Goal: Task Accomplishment & Management: Manage account settings

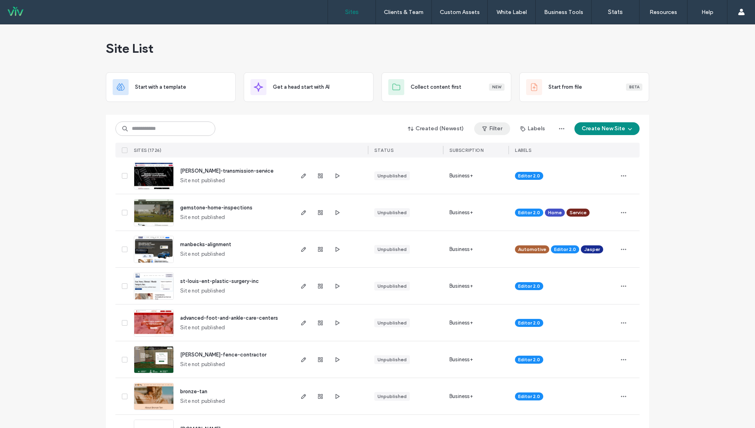
click at [491, 122] on button "Filter" at bounding box center [492, 128] width 36 height 13
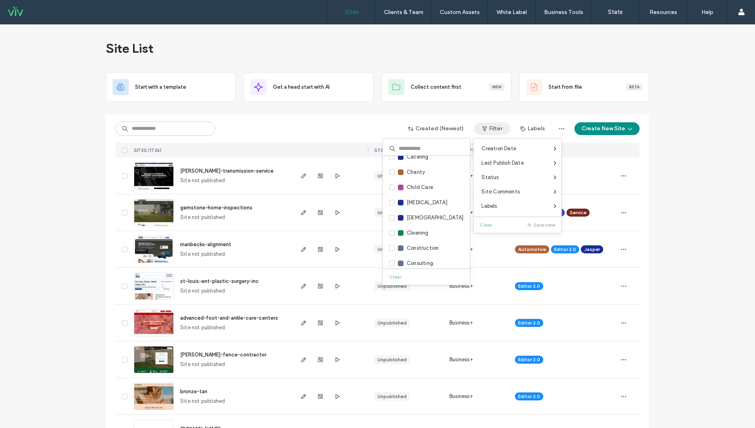
scroll to position [184, 0]
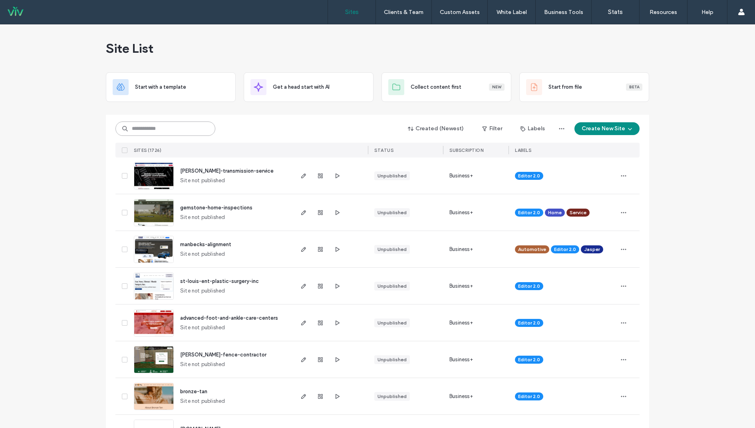
click at [197, 131] on input at bounding box center [165, 128] width 100 height 14
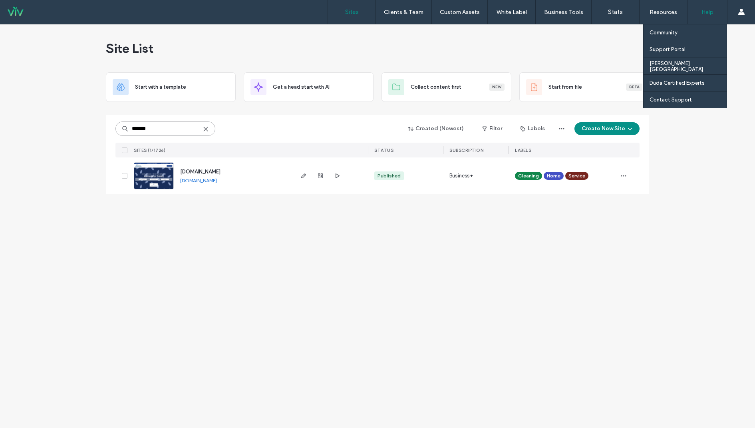
type input "*******"
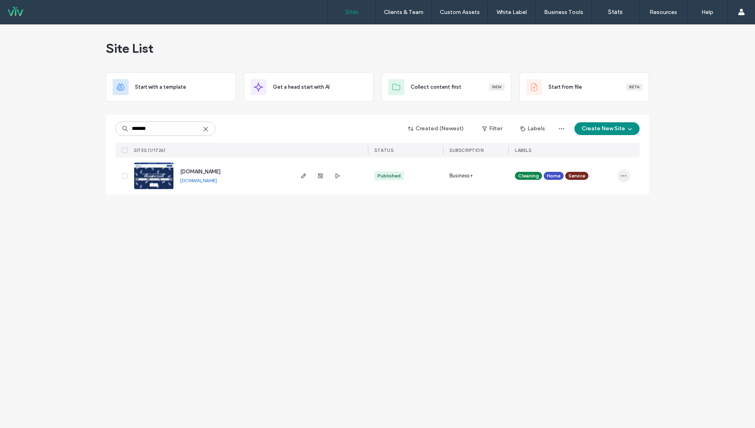
click at [622, 174] on icon "button" at bounding box center [623, 175] width 6 height 6
click at [601, 287] on span "Site Dashboard" at bounding box center [591, 287] width 37 height 8
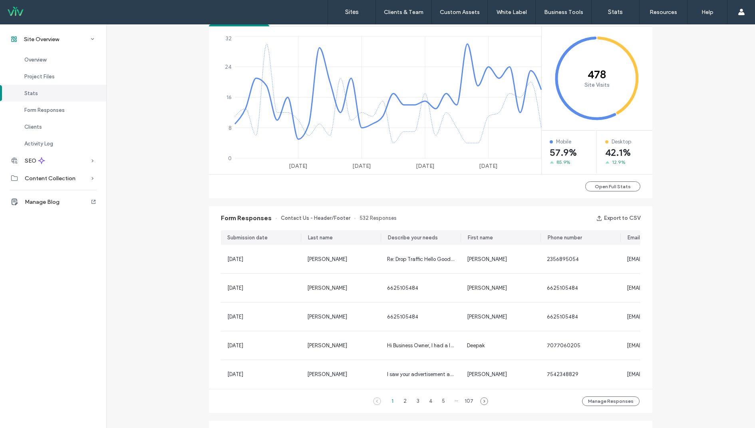
scroll to position [340, 0]
click at [614, 188] on button "Open Full Stats" at bounding box center [612, 185] width 55 height 10
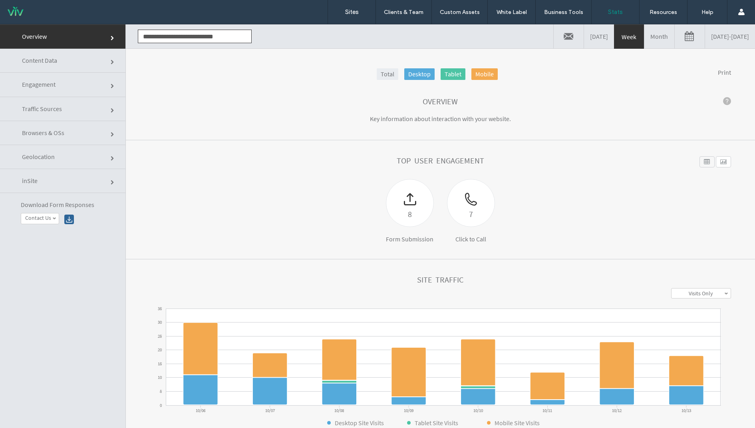
click at [720, 27] on link "[DATE] - [DATE]" at bounding box center [730, 36] width 50 height 24
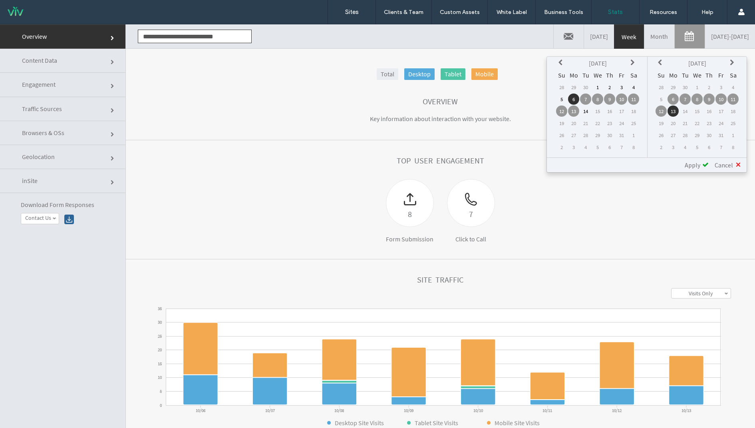
click at [562, 61] on icon at bounding box center [561, 62] width 6 height 6
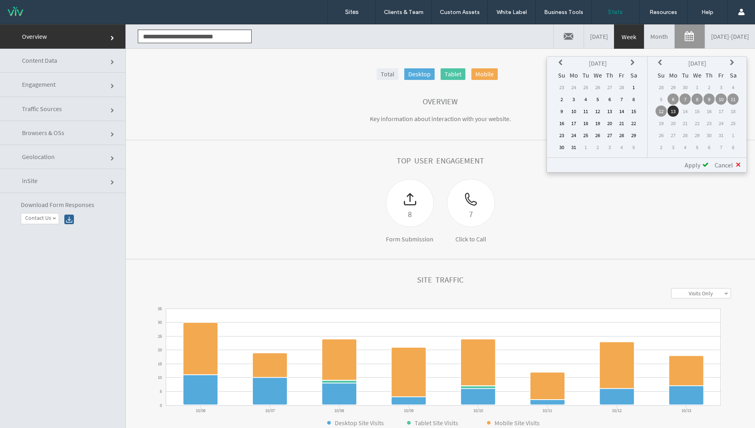
click at [562, 61] on icon at bounding box center [561, 62] width 6 height 6
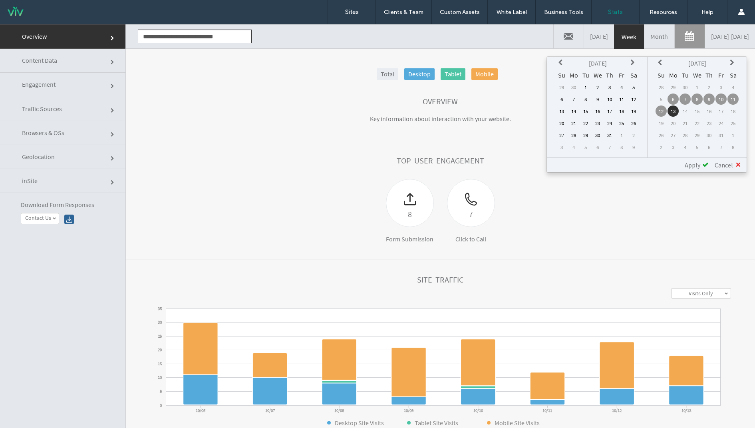
click at [562, 61] on icon at bounding box center [561, 62] width 6 height 6
click at [563, 99] on td "1" at bounding box center [561, 98] width 11 height 11
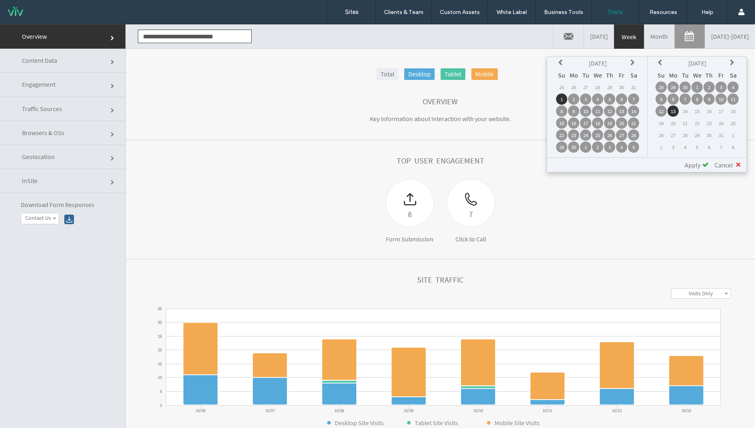
click at [691, 166] on span "Apply" at bounding box center [692, 165] width 16 height 8
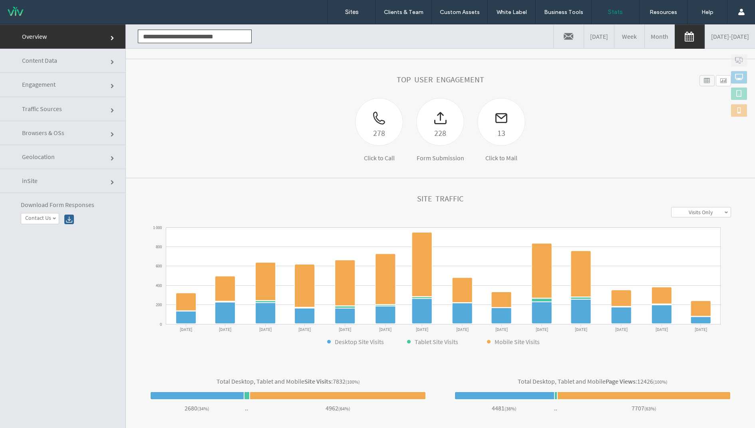
scroll to position [83, 0]
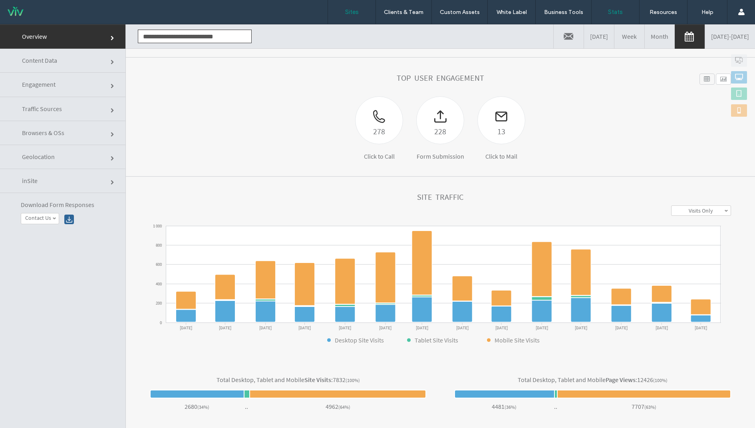
click at [348, 13] on label "Sites" at bounding box center [352, 11] width 14 height 7
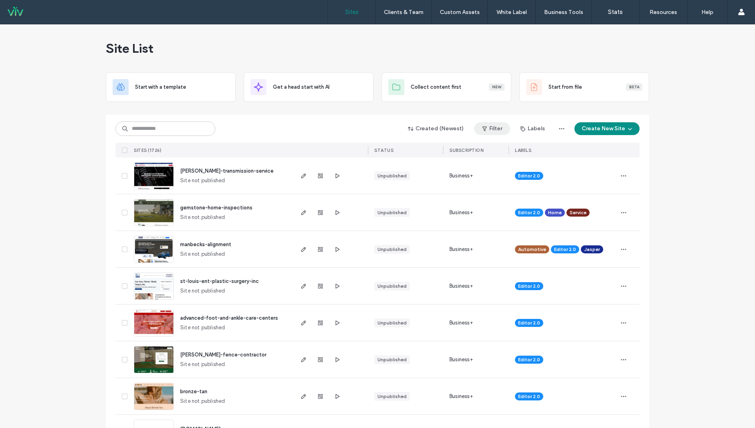
click at [491, 128] on button "Filter" at bounding box center [492, 128] width 36 height 13
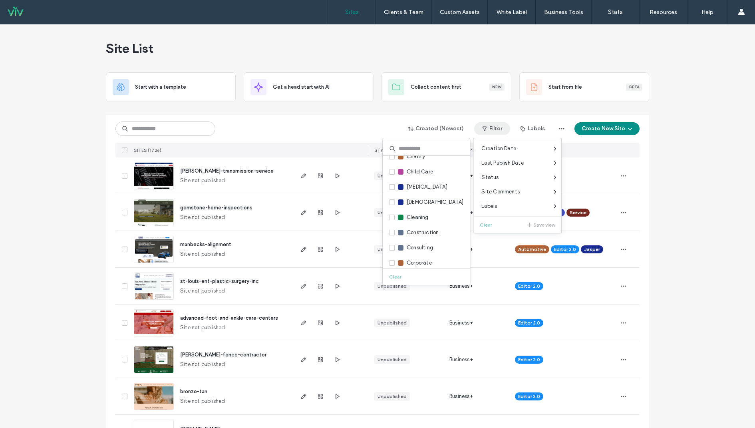
scroll to position [160, 0]
click at [389, 232] on span at bounding box center [392, 231] width 6 height 6
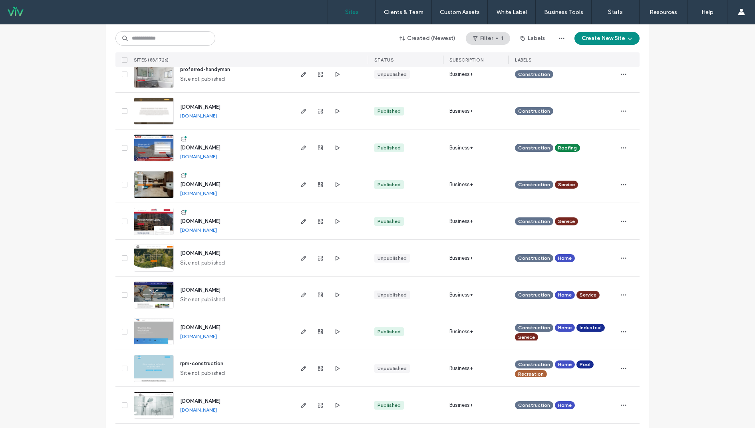
scroll to position [1057, 0]
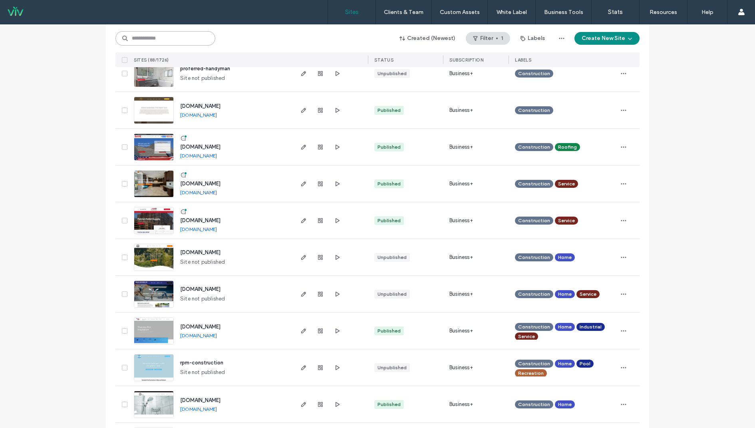
click at [157, 38] on input at bounding box center [165, 38] width 100 height 14
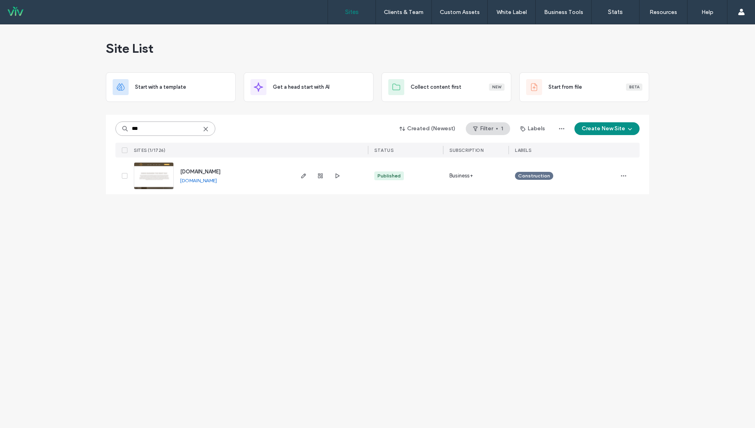
scroll to position [0, 0]
type input "*"
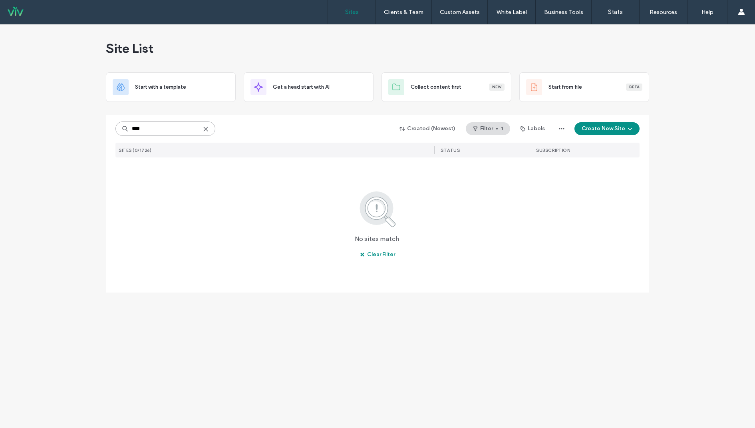
click at [148, 130] on input "****" at bounding box center [165, 128] width 100 height 14
type input "******"
click at [203, 129] on icon at bounding box center [205, 129] width 6 height 6
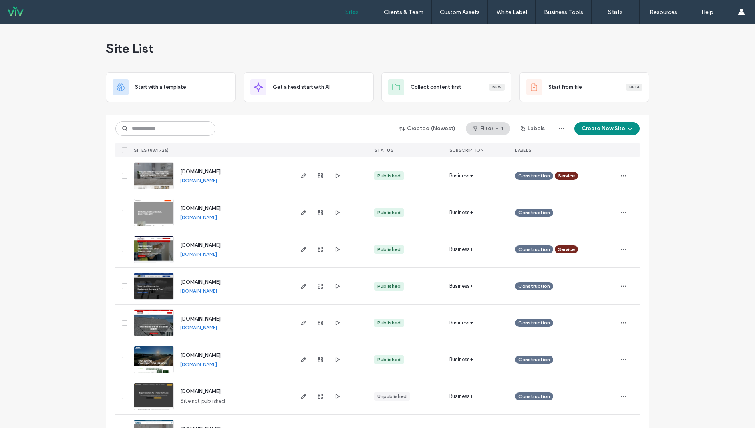
click at [256, 118] on div "Created (Newest) Filter 1 Labels Create New Site SITES (88/1726) STATUS SUBSCRI…" at bounding box center [377, 136] width 524 height 43
click at [503, 132] on button "Filter 1" at bounding box center [487, 128] width 44 height 13
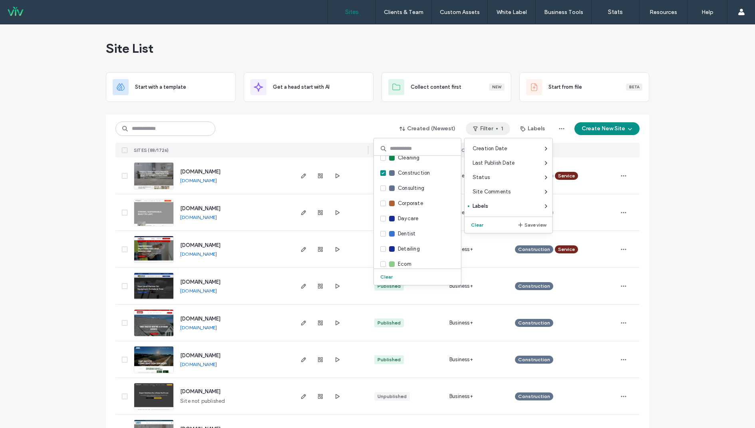
scroll to position [215, 0]
click at [381, 176] on icon at bounding box center [382, 176] width 3 height 2
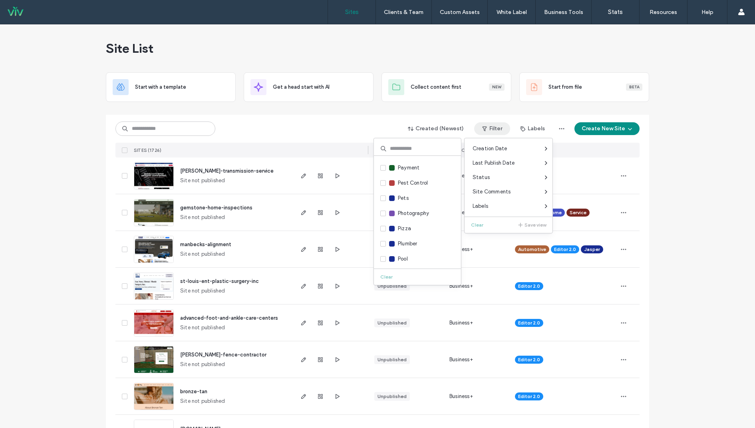
scroll to position [799, 0]
click at [382, 215] on span at bounding box center [383, 214] width 6 height 6
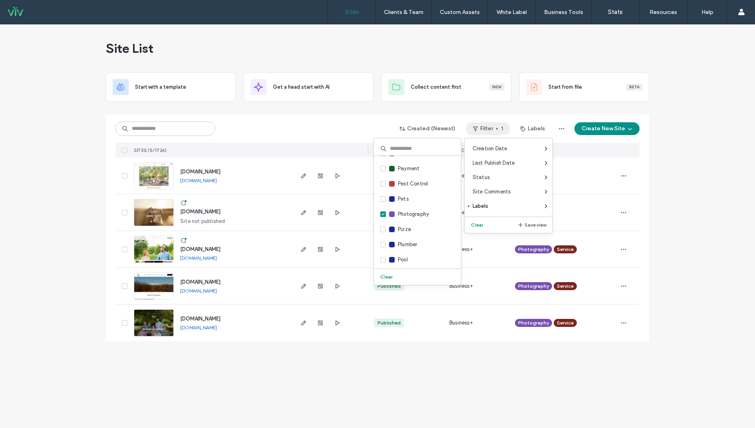
click at [62, 179] on div "Site List Start with a template Get a head start with AI Collect content first …" at bounding box center [377, 225] width 755 height 403
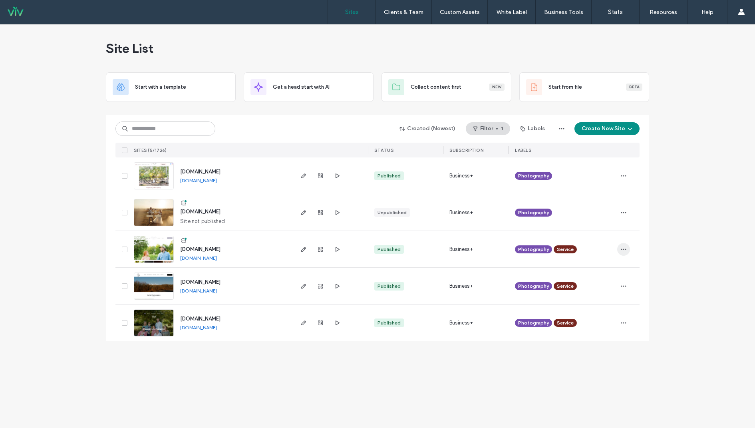
click at [623, 246] on icon "button" at bounding box center [623, 249] width 6 height 6
click at [582, 354] on div "Site Dashboard" at bounding box center [593, 360] width 71 height 15
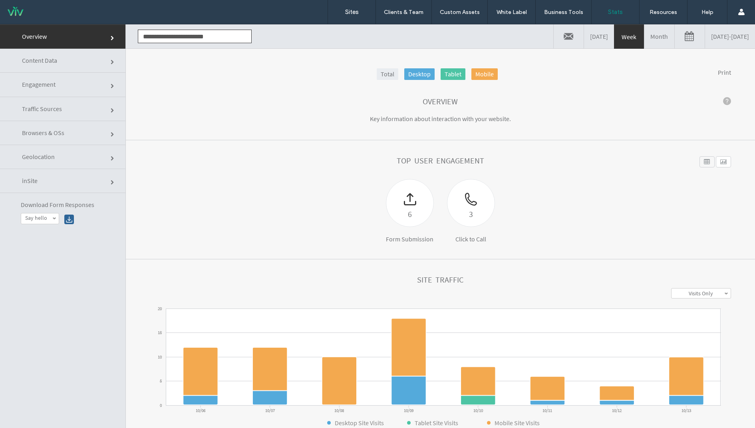
click at [212, 40] on input "**********" at bounding box center [195, 37] width 114 height 14
click at [344, 129] on section "Overview Key information about interaction with your website." at bounding box center [440, 110] width 629 height 59
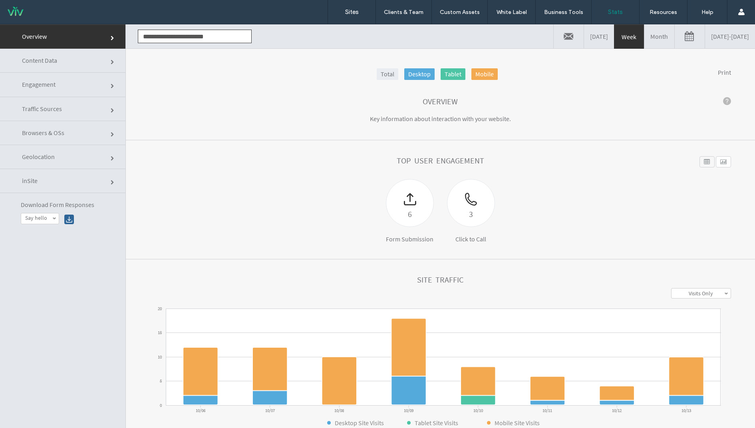
click at [579, 175] on div "Top User Engagement" at bounding box center [440, 167] width 581 height 23
click at [705, 41] on link "10/06/2025 - 10/13/2025" at bounding box center [730, 36] width 50 height 24
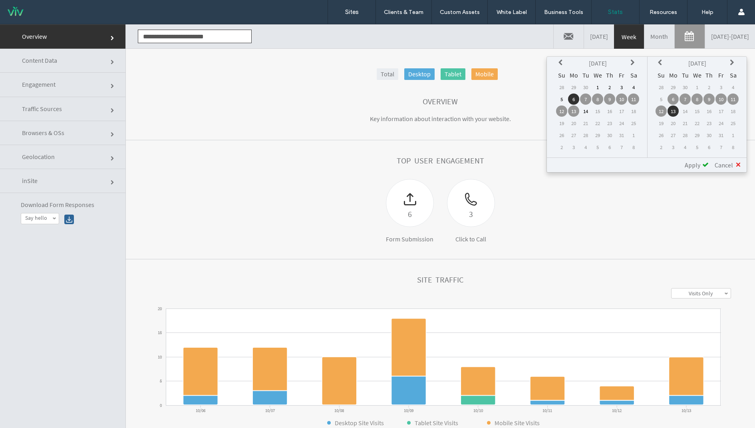
click at [563, 65] on icon at bounding box center [561, 62] width 6 height 6
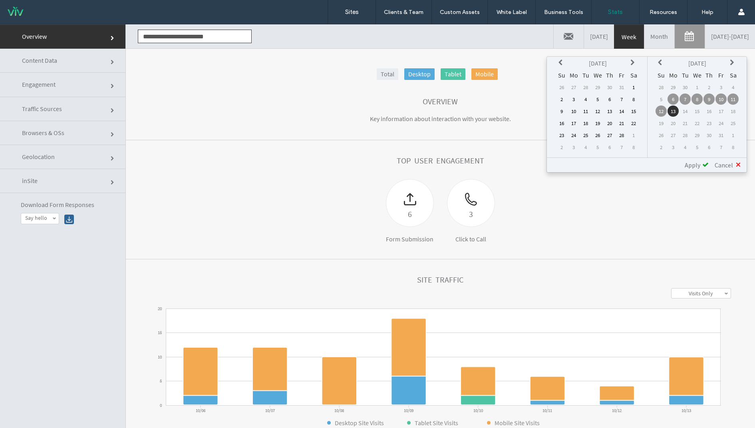
click at [563, 65] on icon at bounding box center [561, 62] width 6 height 6
click at [558, 98] on td "1" at bounding box center [561, 98] width 11 height 11
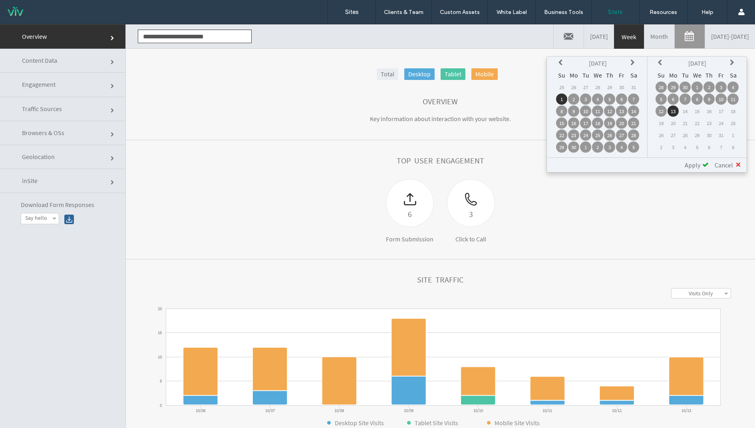
click at [693, 168] on span "Apply" at bounding box center [692, 165] width 16 height 8
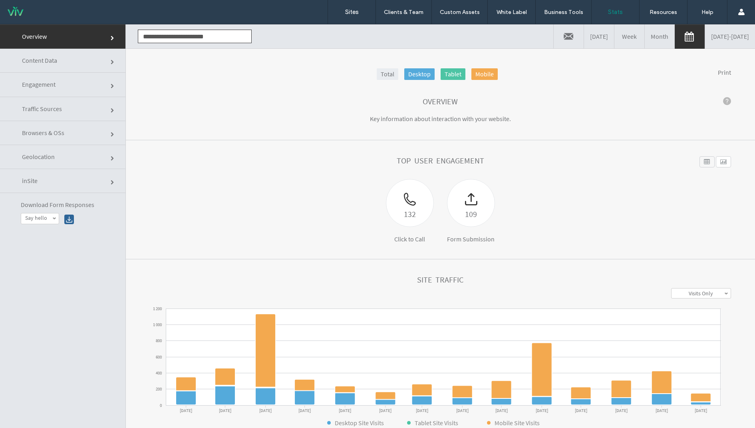
click at [679, 233] on div "132 Click to Call 109 Form Submission" at bounding box center [440, 211] width 581 height 64
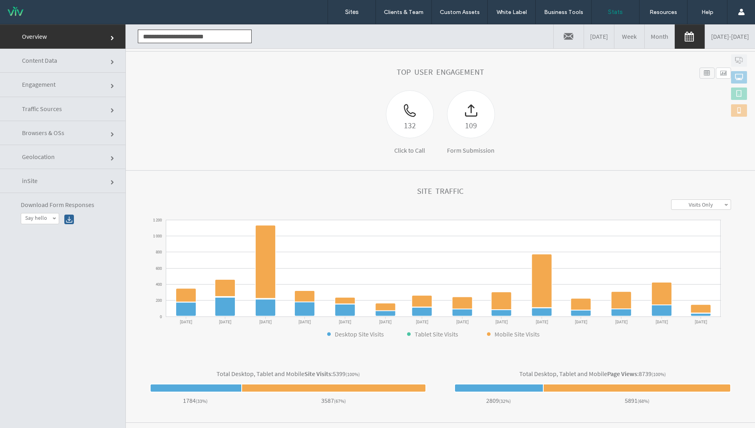
scroll to position [85, 0]
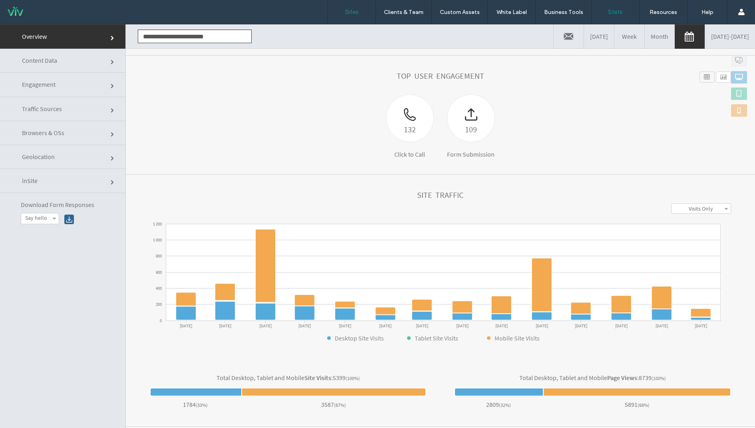
click at [360, 16] on link "Sites" at bounding box center [352, 12] width 48 height 24
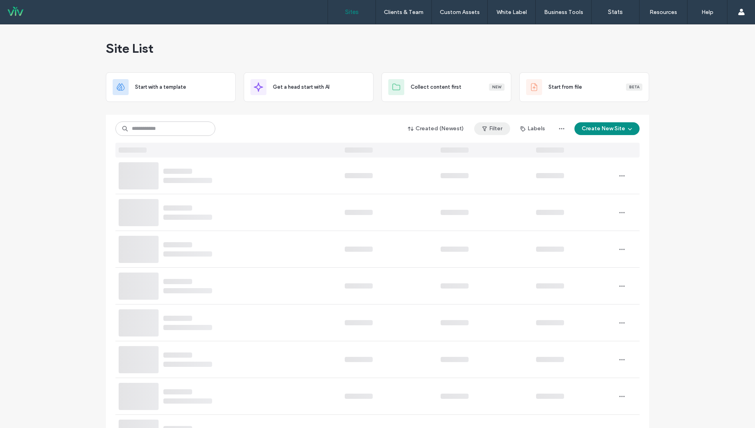
click at [491, 130] on button "Filter" at bounding box center [492, 128] width 36 height 13
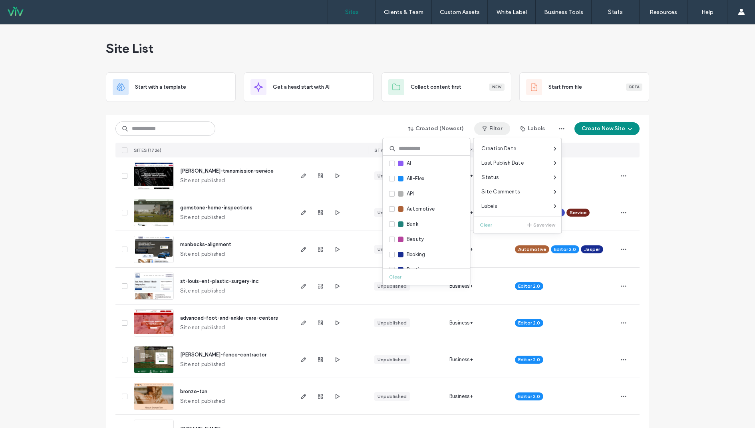
click at [409, 148] on input at bounding box center [425, 148] width 87 height 14
type input "***"
click at [391, 162] on icon at bounding box center [391, 163] width 3 height 2
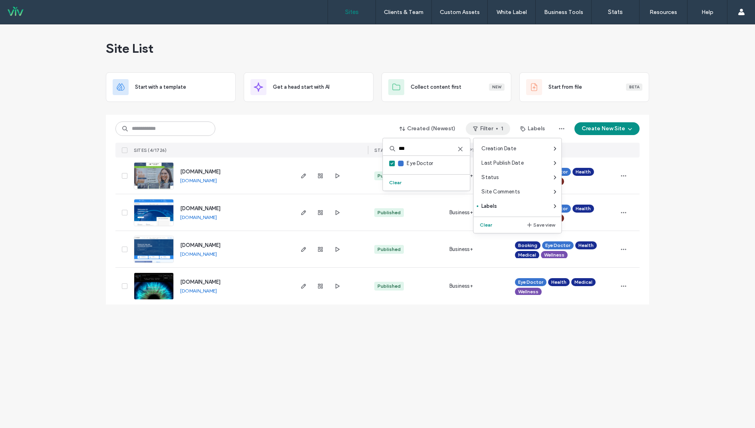
click at [14, 256] on div "Site List Start with a template Get a head start with AI Collect content first …" at bounding box center [377, 225] width 755 height 403
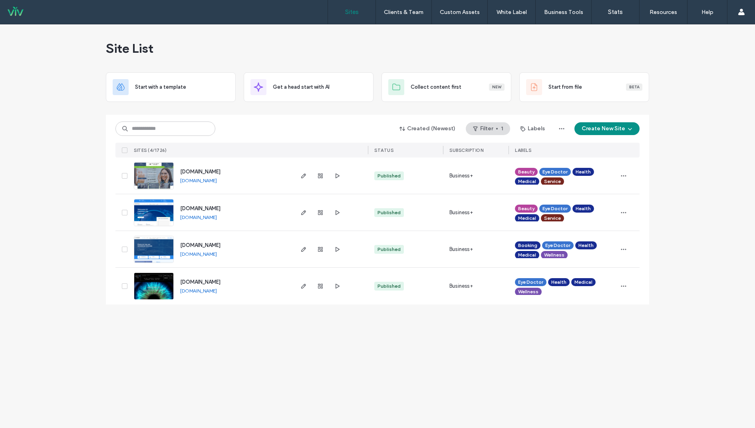
click at [63, 281] on div "Site List Start with a template Get a head start with AI Collect content first …" at bounding box center [377, 225] width 755 height 403
click at [624, 244] on span "button" at bounding box center [623, 249] width 13 height 13
click at [644, 281] on div "Created (Newest) Filter 1 Labels Create New Site SITES (4/1726) STATUS SUBSCRIP…" at bounding box center [377, 210] width 543 height 190
click at [624, 285] on icon "button" at bounding box center [623, 286] width 6 height 6
click at [592, 393] on span "Site Dashboard" at bounding box center [591, 397] width 37 height 8
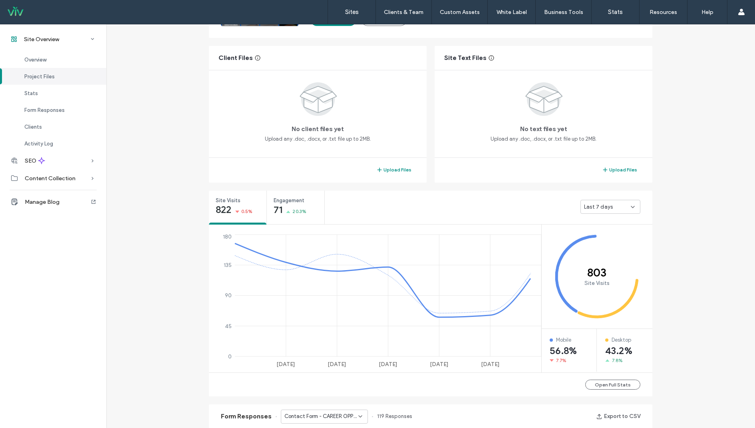
scroll to position [161, 0]
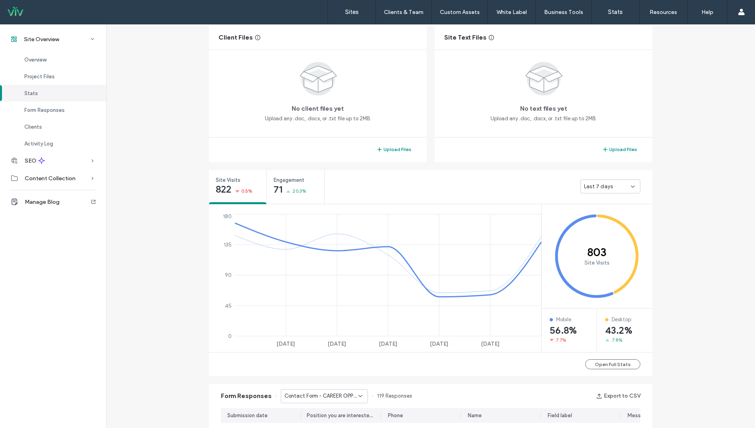
click at [610, 188] on div "Last 7 days" at bounding box center [607, 186] width 47 height 8
click at [603, 228] on span "Last 30 days" at bounding box center [597, 228] width 32 height 8
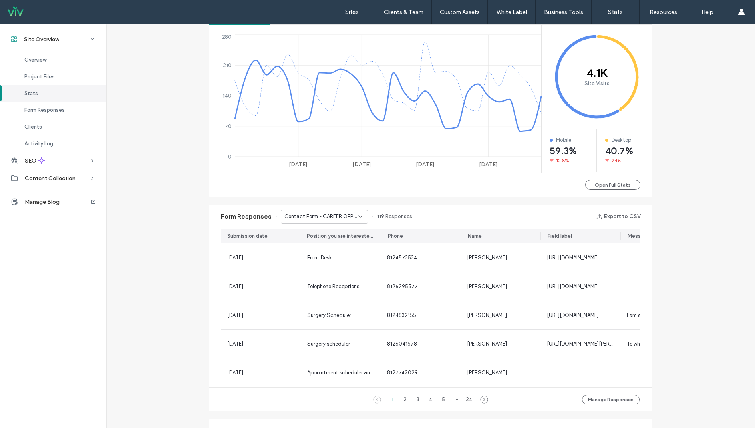
scroll to position [341, 0]
click at [342, 212] on span "Contact Form - CAREER OPPORTUNITIES page" at bounding box center [321, 215] width 74 height 8
click at [338, 240] on div "Contact Us" at bounding box center [320, 243] width 87 height 14
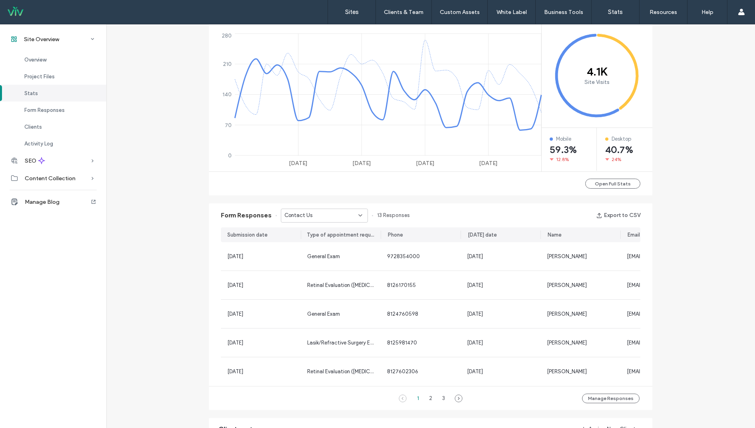
click at [333, 216] on div "Contact Us" at bounding box center [321, 215] width 74 height 8
click at [334, 263] on div "Contact Us - CONTACT page" at bounding box center [320, 257] width 87 height 14
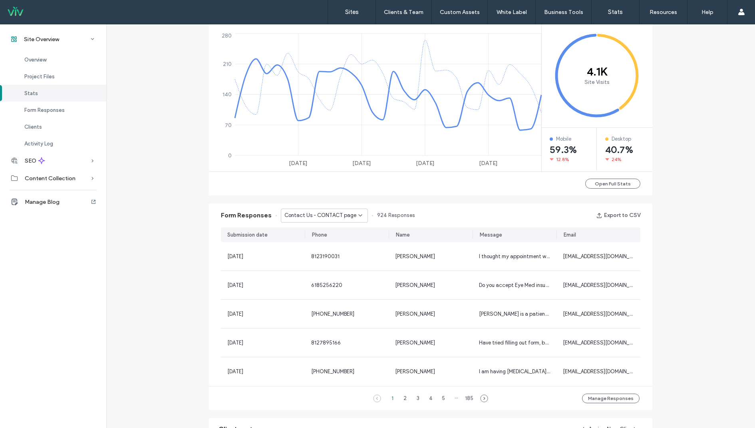
click at [324, 214] on span "Contact Us - CONTACT page" at bounding box center [320, 215] width 72 height 8
click at [327, 272] on span "Contact Us - CONSULTATION REQUEST FORM page" at bounding box center [318, 271] width 77 height 8
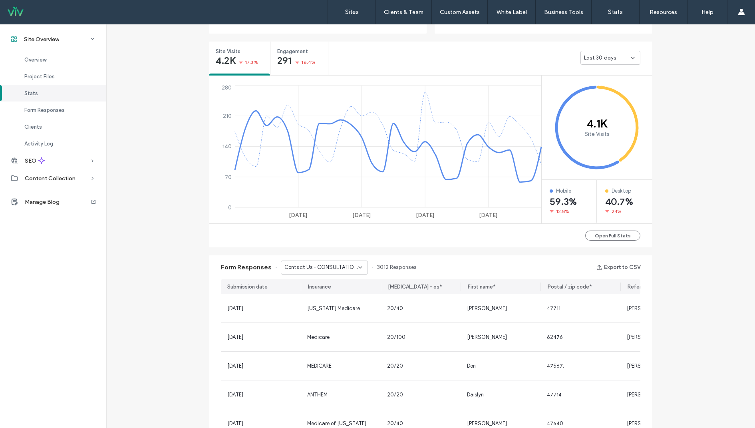
scroll to position [270, 0]
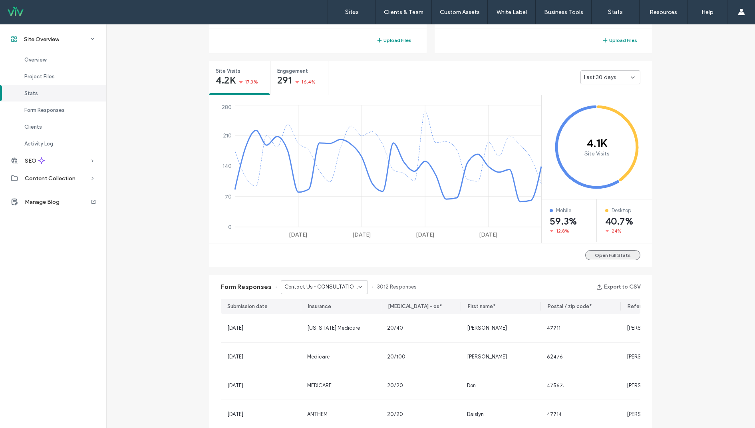
click at [602, 259] on button "Open Full Stats" at bounding box center [612, 255] width 55 height 10
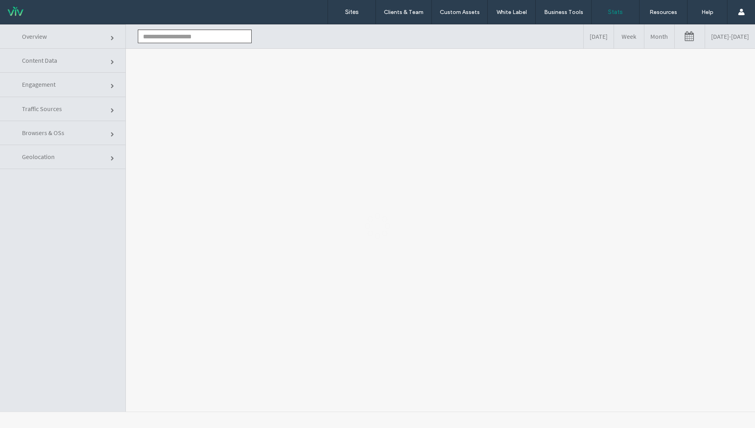
type input "**********"
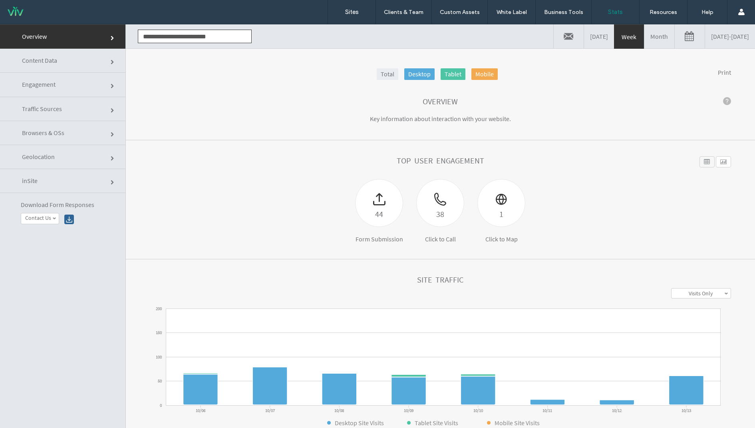
click at [705, 42] on link "10/06/2025 - 10/13/2025" at bounding box center [730, 36] width 50 height 24
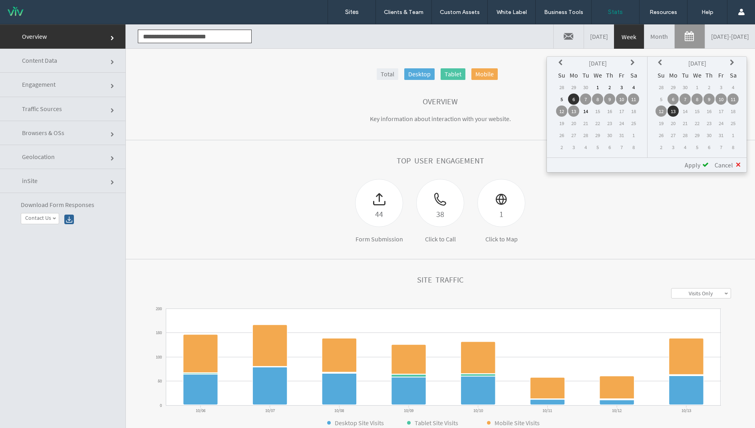
click at [562, 59] on icon at bounding box center [561, 62] width 6 height 6
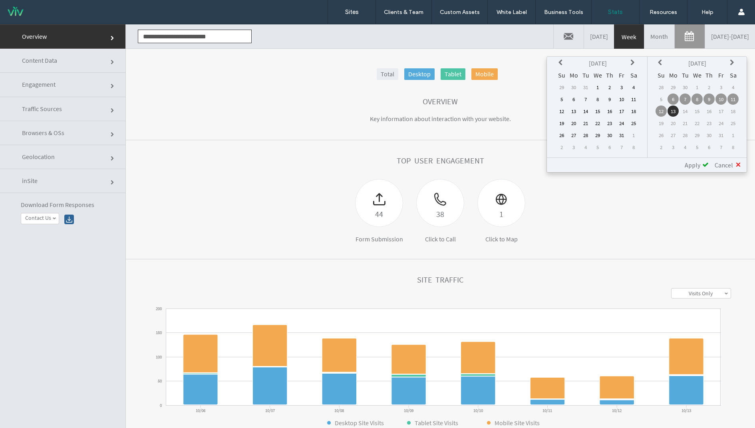
click at [562, 59] on icon at bounding box center [561, 62] width 6 height 6
click at [562, 100] on td "1" at bounding box center [561, 98] width 11 height 11
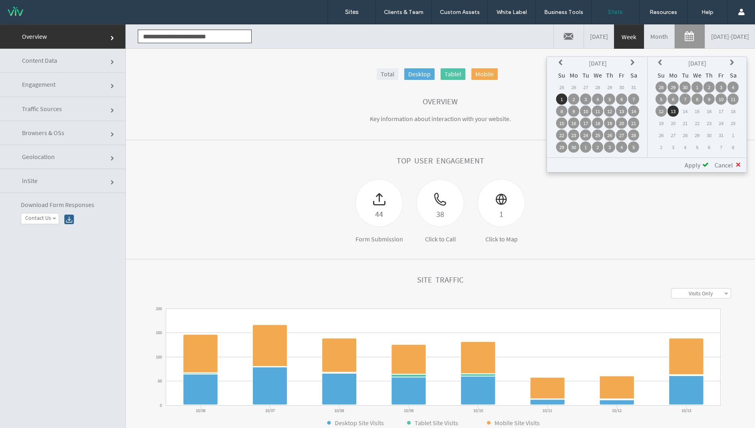
click at [699, 164] on span "Apply" at bounding box center [692, 165] width 16 height 8
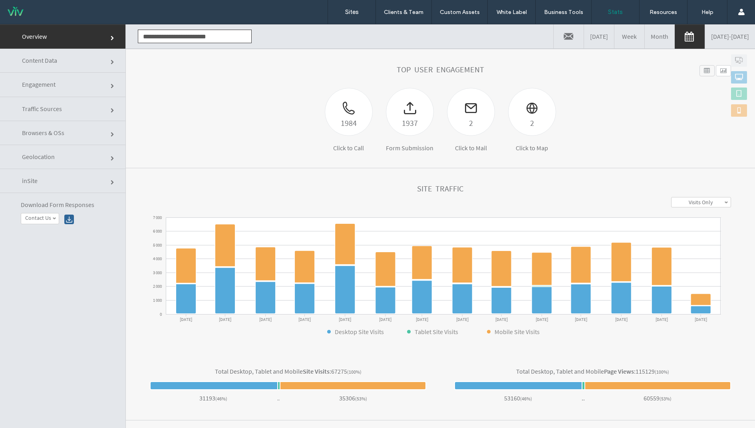
scroll to position [86, 0]
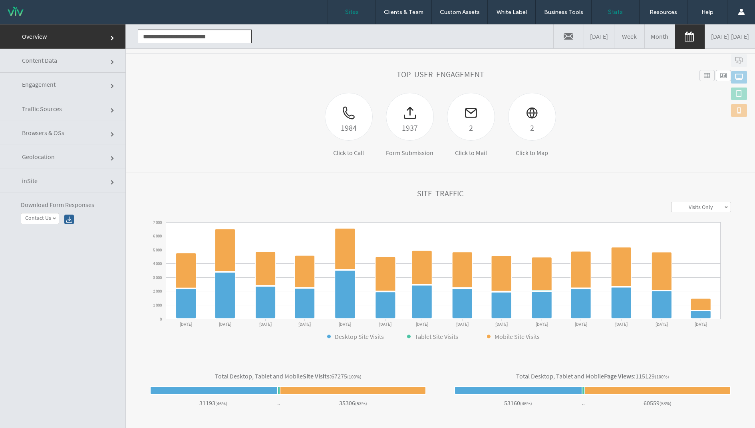
click at [355, 16] on link "Sites" at bounding box center [352, 12] width 48 height 24
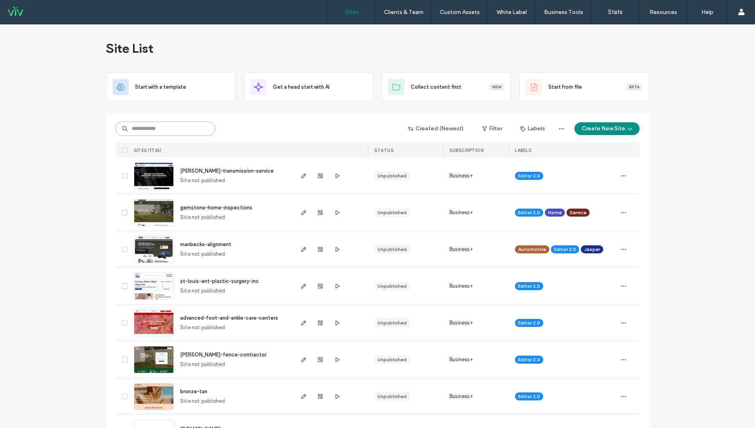
click at [175, 130] on input at bounding box center [165, 128] width 100 height 14
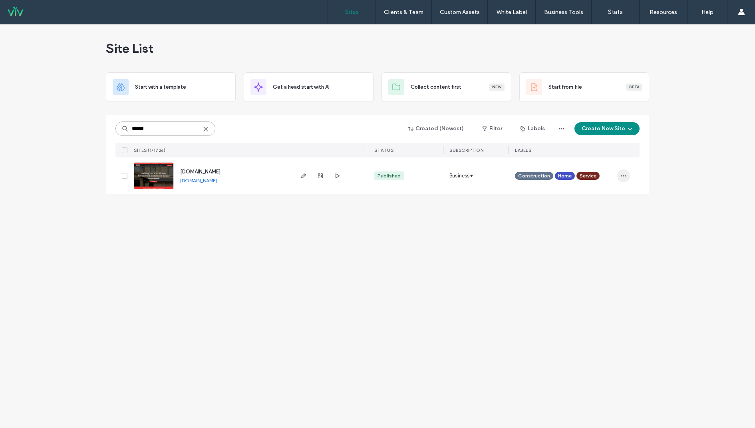
type input "******"
click at [623, 173] on icon "button" at bounding box center [623, 175] width 6 height 6
click at [589, 284] on span "Site Dashboard" at bounding box center [591, 287] width 37 height 8
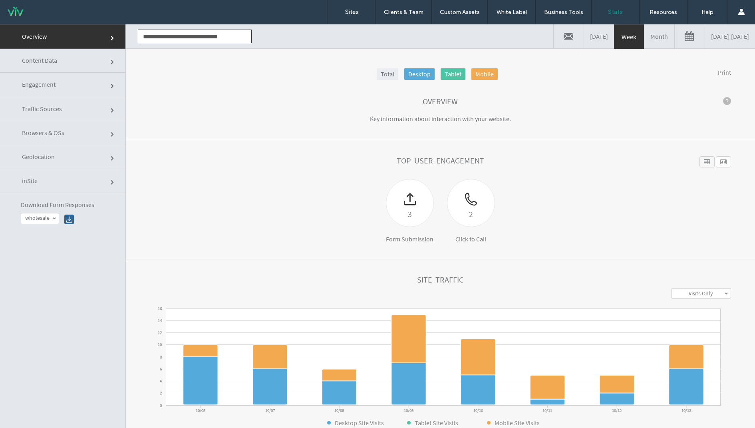
click at [715, 31] on link "[DATE] - [DATE]" at bounding box center [730, 36] width 50 height 24
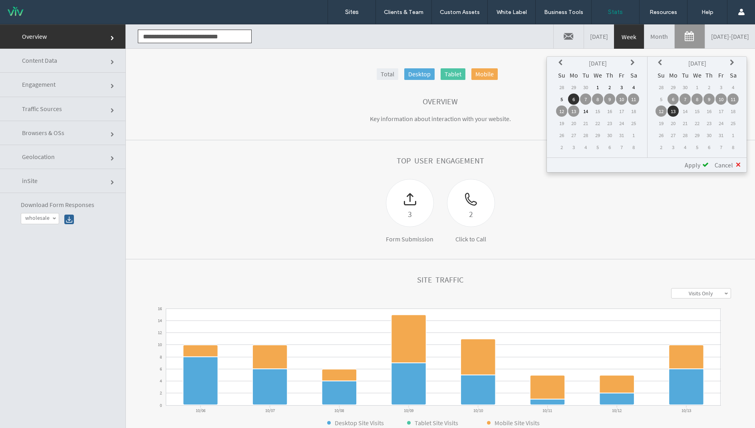
click at [563, 65] on icon at bounding box center [561, 62] width 6 height 6
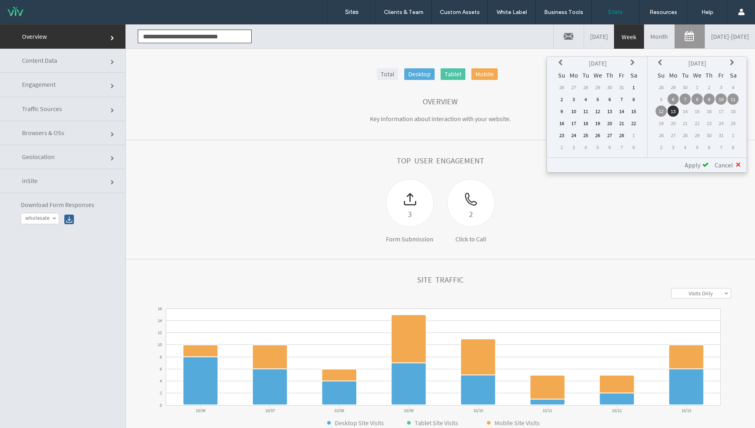
click at [563, 65] on icon at bounding box center [561, 62] width 6 height 6
click at [562, 98] on td "1" at bounding box center [561, 98] width 11 height 11
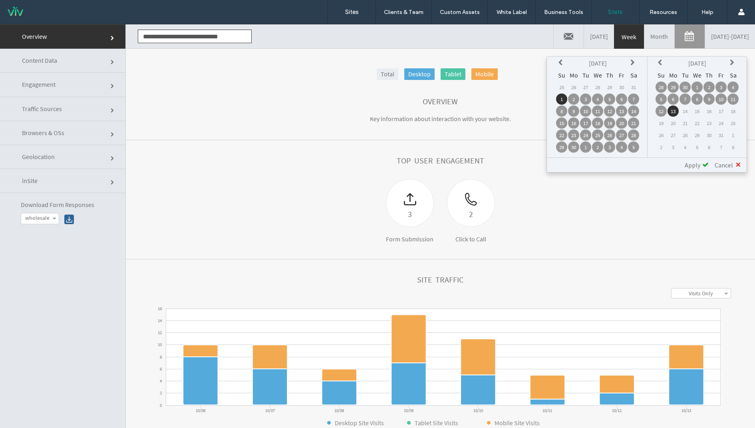
click at [698, 162] on span "Apply" at bounding box center [692, 165] width 16 height 8
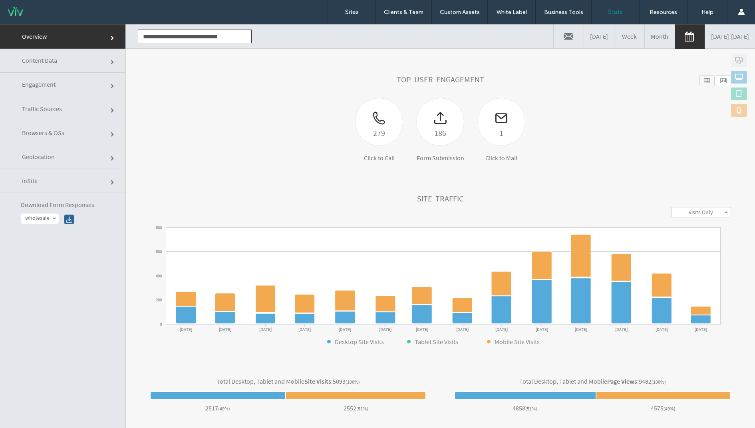
scroll to position [86, 0]
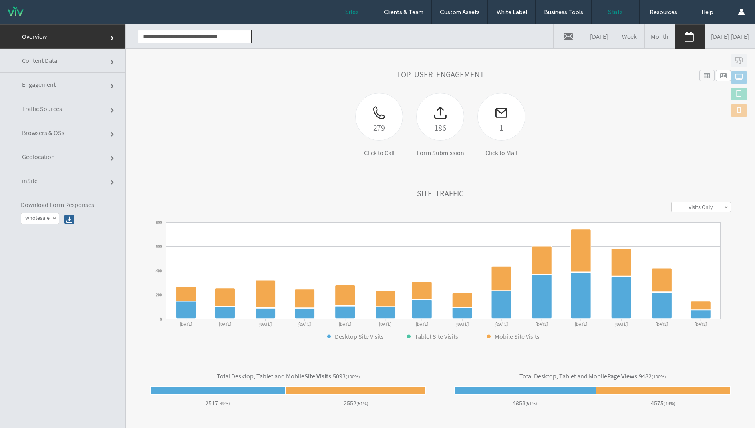
click at [370, 13] on link "Sites" at bounding box center [352, 12] width 48 height 24
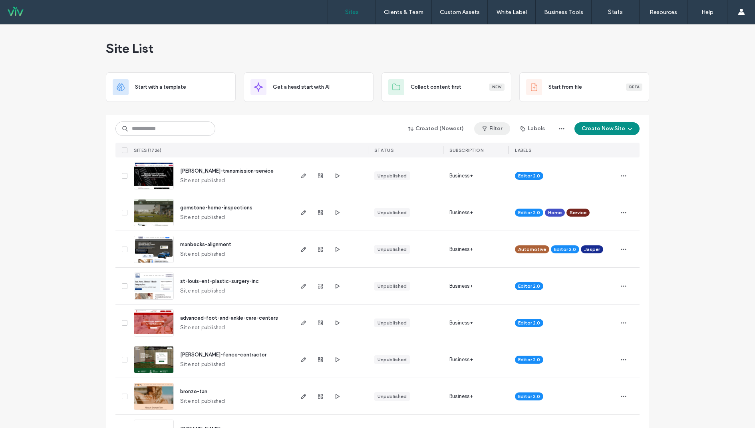
click at [485, 125] on icon "button" at bounding box center [484, 128] width 6 height 6
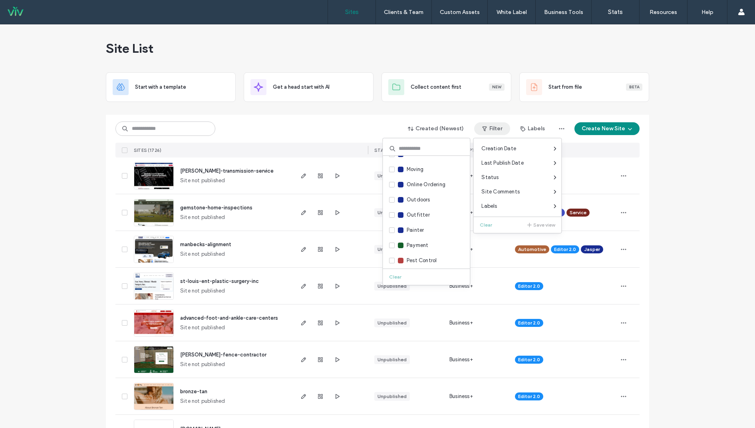
scroll to position [719, 0]
click at [392, 234] on span at bounding box center [392, 233] width 6 height 6
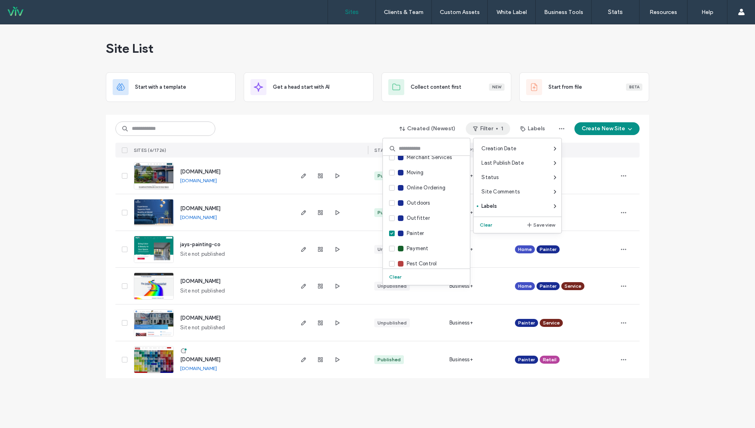
click at [93, 211] on div "Site List Start with a template Get a head start with AI Collect content first …" at bounding box center [377, 225] width 755 height 403
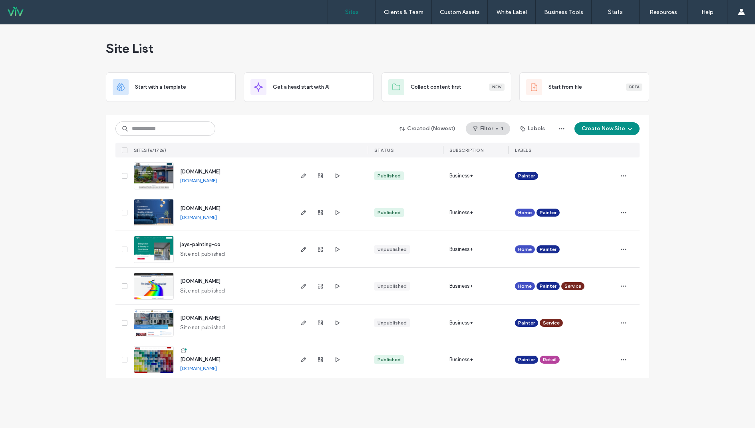
click at [197, 368] on link "[DOMAIN_NAME]" at bounding box center [198, 368] width 37 height 6
click at [43, 374] on div "Site List Start with a template Get a head start with AI Collect content first …" at bounding box center [377, 225] width 755 height 403
click at [198, 218] on link "[DOMAIN_NAME]" at bounding box center [198, 217] width 37 height 6
click at [217, 181] on link "[DOMAIN_NAME]" at bounding box center [198, 180] width 37 height 6
click at [627, 178] on span "button" at bounding box center [623, 175] width 13 height 13
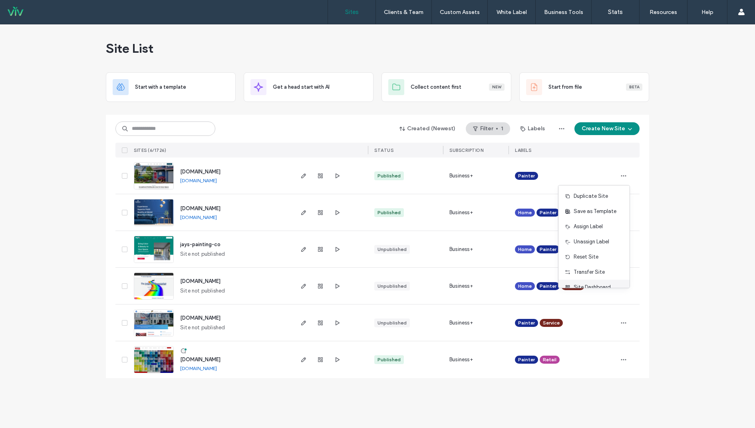
click at [588, 284] on span "Site Dashboard" at bounding box center [591, 287] width 37 height 8
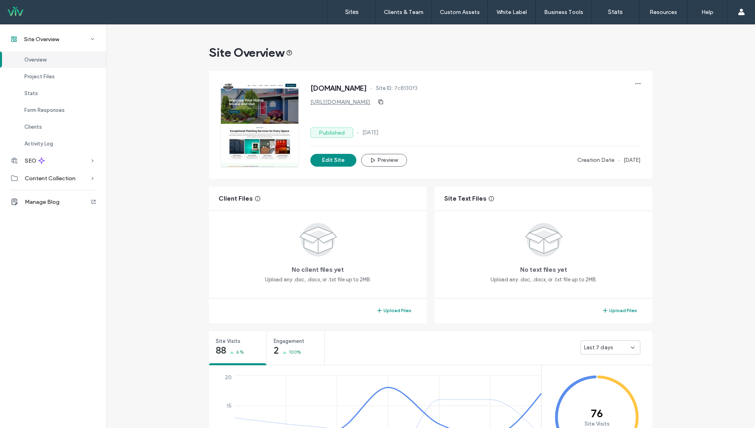
click at [584, 343] on div "Last 7 days" at bounding box center [610, 347] width 60 height 14
click at [593, 386] on span "Last 30 days" at bounding box center [597, 389] width 32 height 8
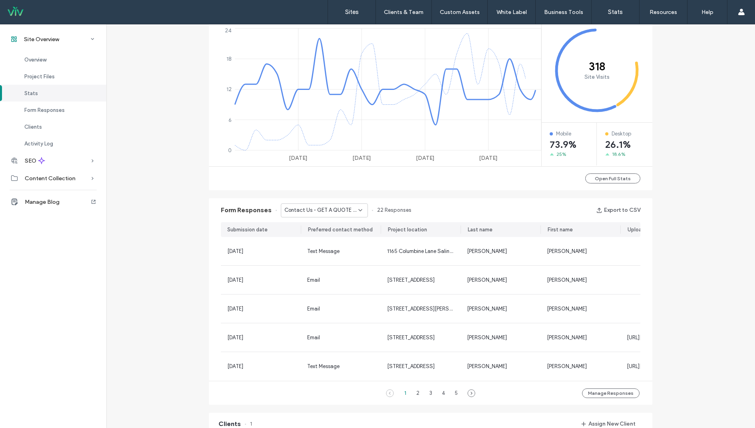
scroll to position [421, 0]
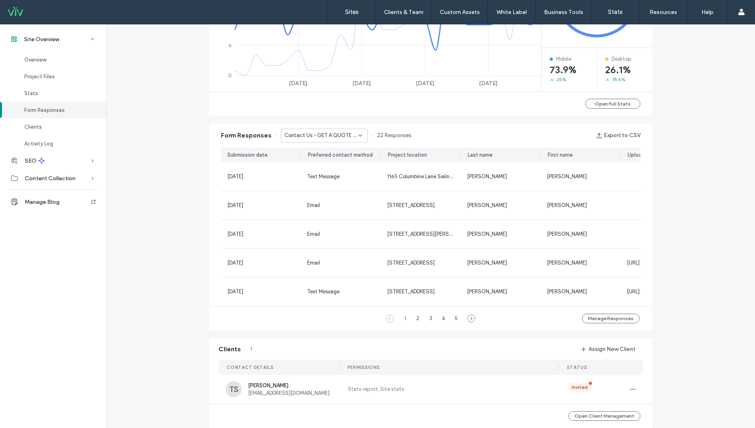
click at [287, 134] on span "Contact Us - GET A QUOTE popup" at bounding box center [321, 135] width 74 height 8
click at [301, 159] on span "Contact Us - Contact Us page" at bounding box center [317, 163] width 74 height 8
click at [327, 138] on span "Contact Us - Contact Us page" at bounding box center [321, 135] width 74 height 8
click at [327, 160] on span "Contact Us - Contact Us page" at bounding box center [317, 163] width 74 height 8
click at [338, 137] on span "Contact Us - Contact Us page" at bounding box center [321, 135] width 74 height 8
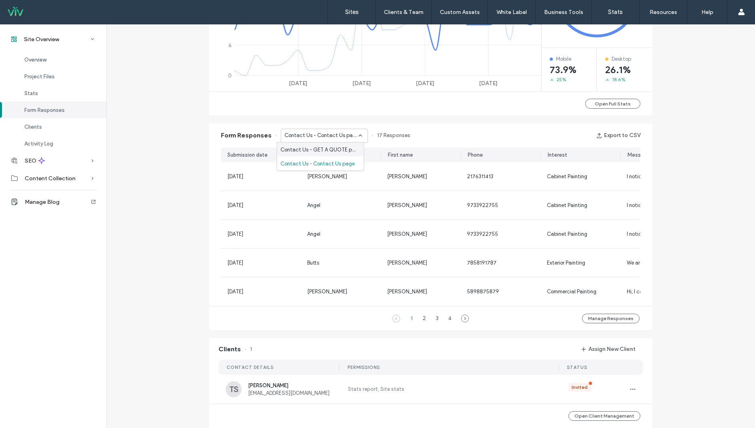
click at [338, 152] on span "Contact Us - GET A QUOTE popup" at bounding box center [318, 149] width 77 height 8
click at [482, 138] on div "Form Responses Contact Us - GET A QUOTE popup 22 Responses Export to CSV" at bounding box center [430, 135] width 443 height 24
click at [344, 4] on link "Sites" at bounding box center [352, 12] width 48 height 24
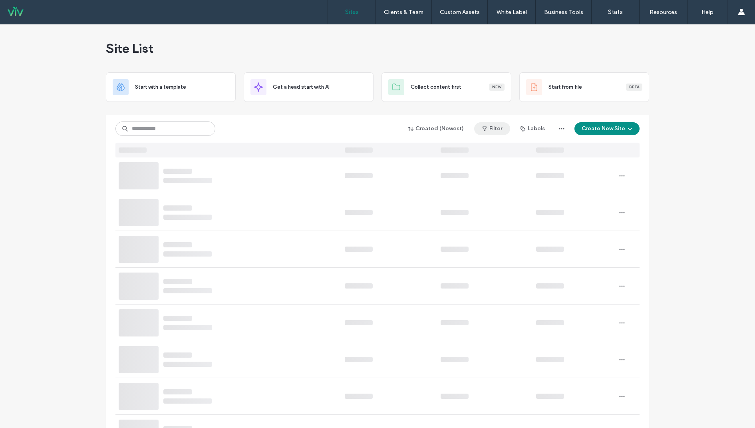
click at [500, 128] on button "Filter" at bounding box center [492, 128] width 36 height 13
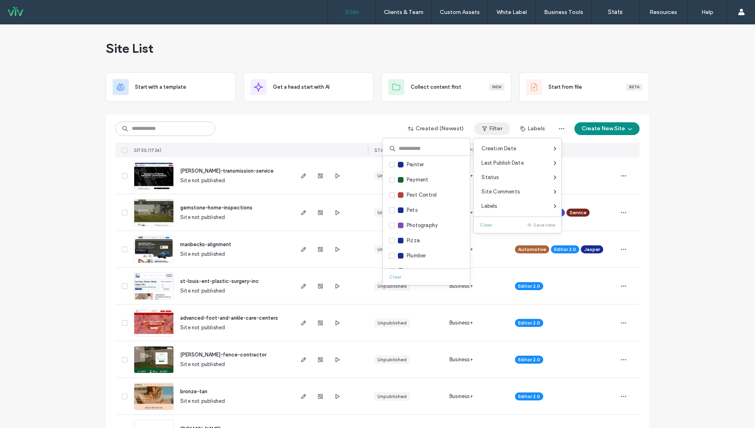
scroll to position [778, 0]
click at [393, 204] on span at bounding box center [392, 204] width 6 height 6
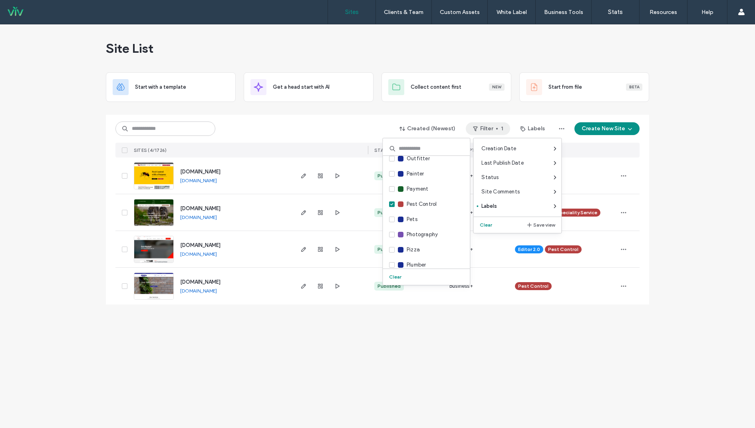
click at [34, 198] on div "Site List Start with a template Get a head start with AI Collect content first …" at bounding box center [377, 225] width 755 height 403
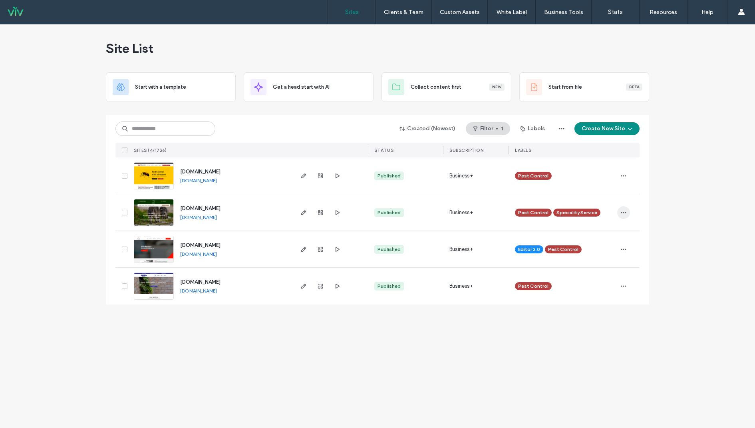
click at [628, 214] on span "button" at bounding box center [623, 212] width 13 height 13
click at [597, 320] on span "Site Dashboard" at bounding box center [591, 324] width 37 height 8
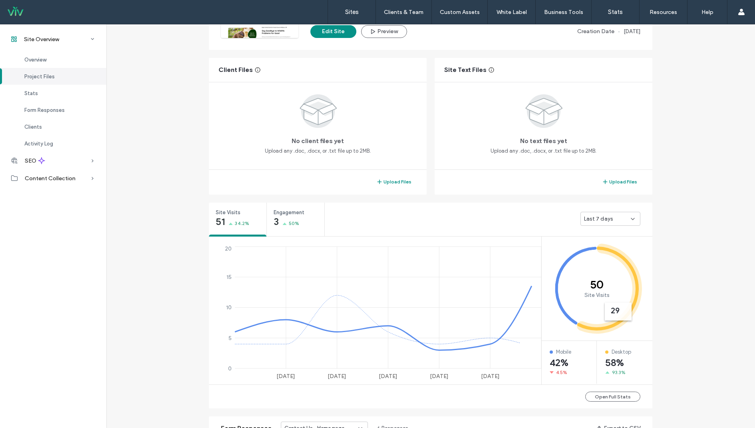
scroll to position [138, 0]
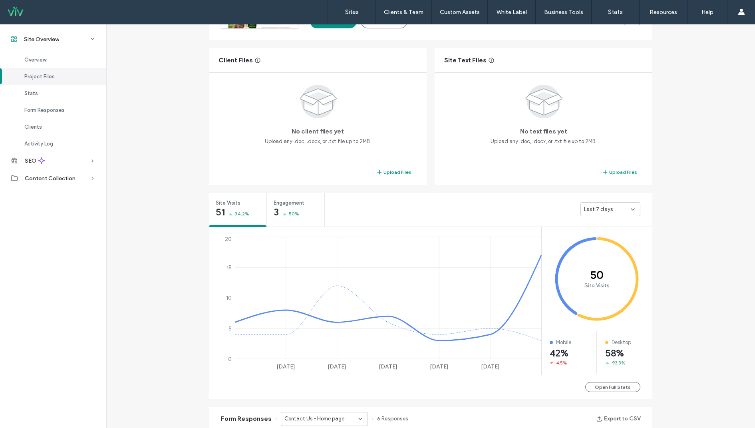
click at [618, 209] on div "Last 7 days" at bounding box center [607, 209] width 47 height 8
click at [610, 252] on span "Last 30 days" at bounding box center [597, 251] width 32 height 8
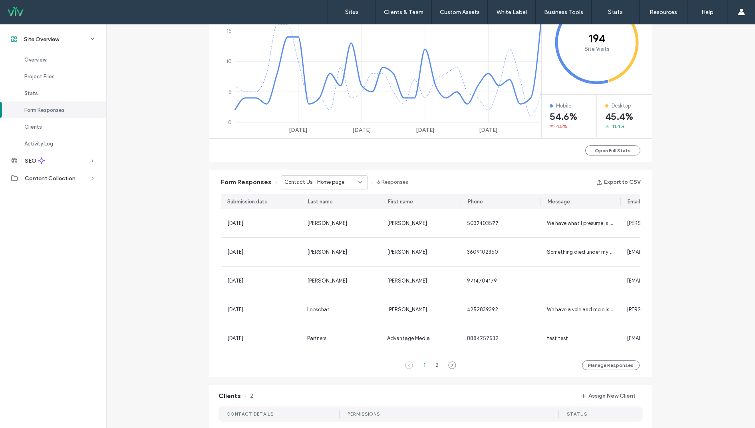
scroll to position [377, 0]
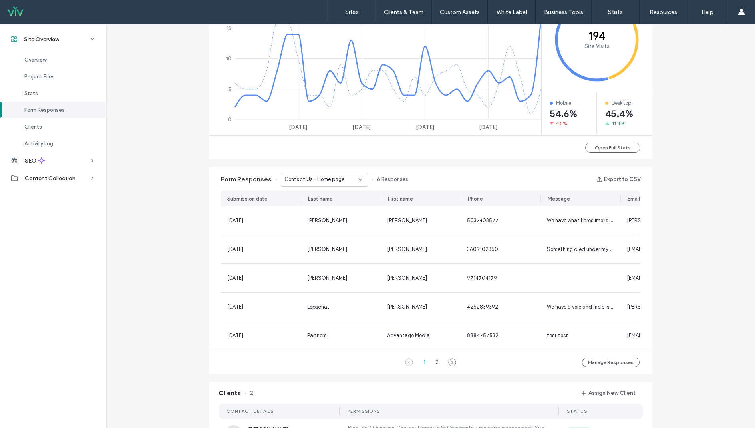
click at [357, 178] on icon at bounding box center [360, 179] width 6 height 6
click at [345, 209] on div "Contact Us - Contact page" at bounding box center [320, 207] width 87 height 14
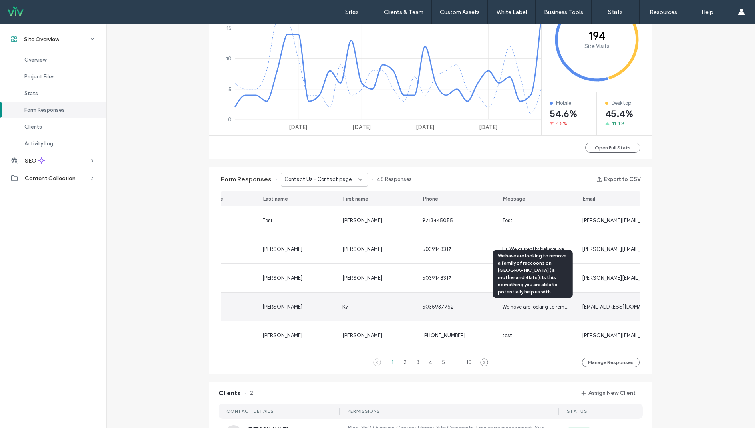
scroll to position [0, 60]
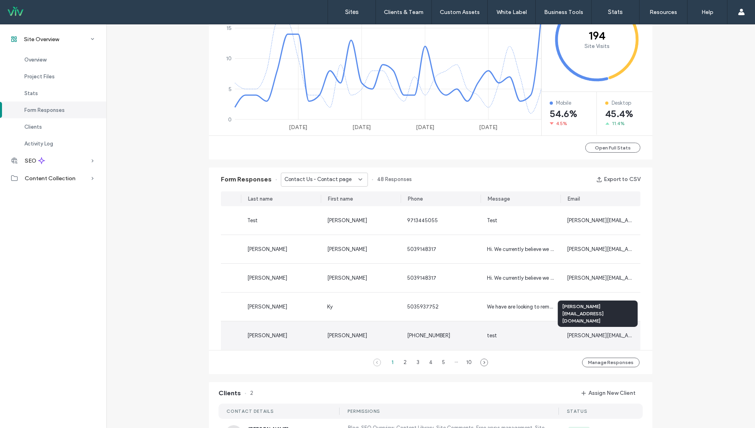
click at [580, 337] on span "[PERSON_NAME][EMAIL_ADDRESS][DOMAIN_NAME]" at bounding box center [626, 335] width 121 height 6
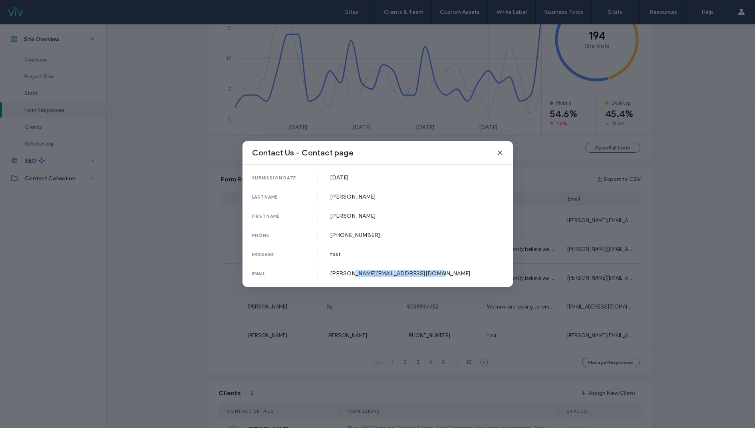
drag, startPoint x: 431, startPoint y: 275, endPoint x: 348, endPoint y: 275, distance: 83.0
click at [348, 275] on div "[PERSON_NAME][EMAIL_ADDRESS][DOMAIN_NAME]" at bounding box center [416, 273] width 173 height 7
copy div "[DOMAIN_NAME]"
